Goal: Check status: Check status

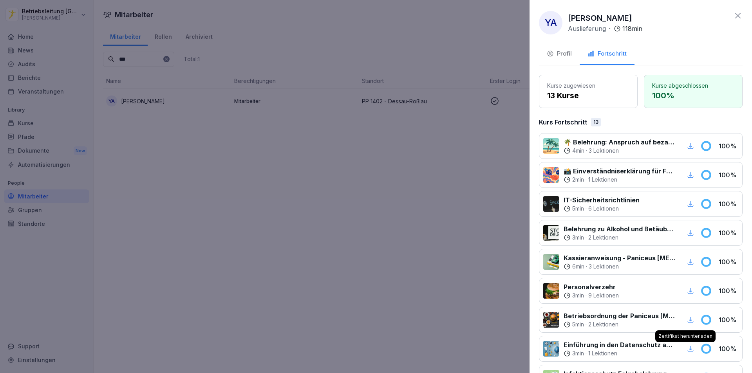
scroll to position [225, 0]
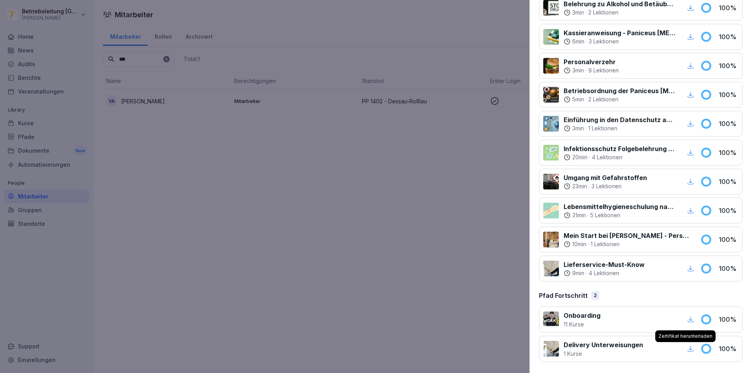
click at [458, 275] on div at bounding box center [376, 186] width 752 height 373
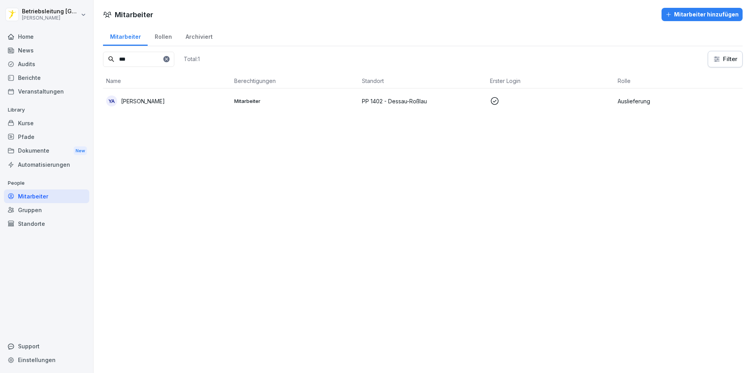
click at [146, 62] on input "***" at bounding box center [138, 59] width 71 height 15
type input "*"
click at [162, 97] on div "[PERSON_NAME] Masifi" at bounding box center [167, 101] width 122 height 11
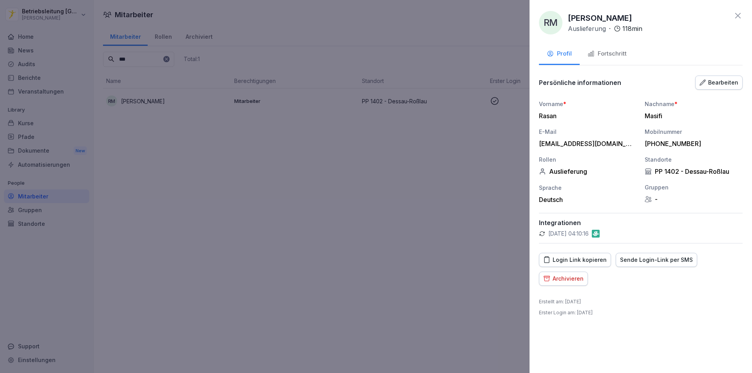
click at [602, 55] on div "Fortschritt" at bounding box center [607, 53] width 39 height 9
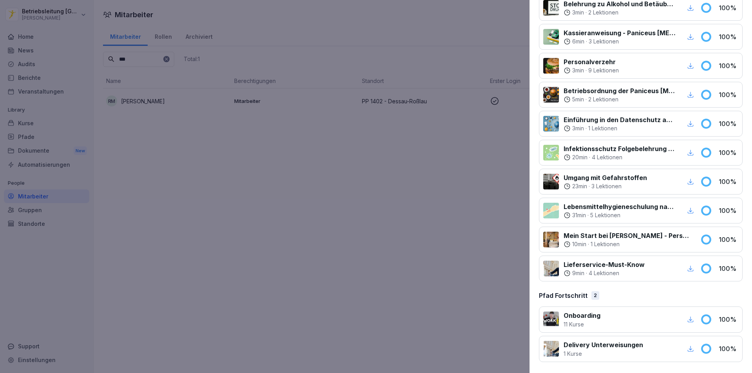
click at [687, 316] on div "button" at bounding box center [691, 320] width 10 height 10
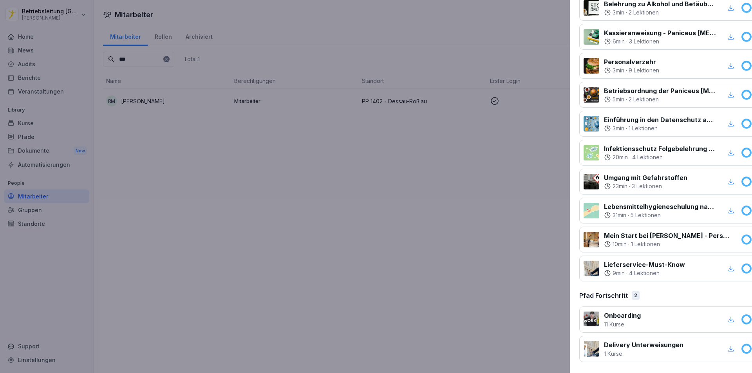
drag, startPoint x: 455, startPoint y: 187, endPoint x: 382, endPoint y: 124, distance: 96.9
click at [454, 187] on div at bounding box center [376, 186] width 752 height 373
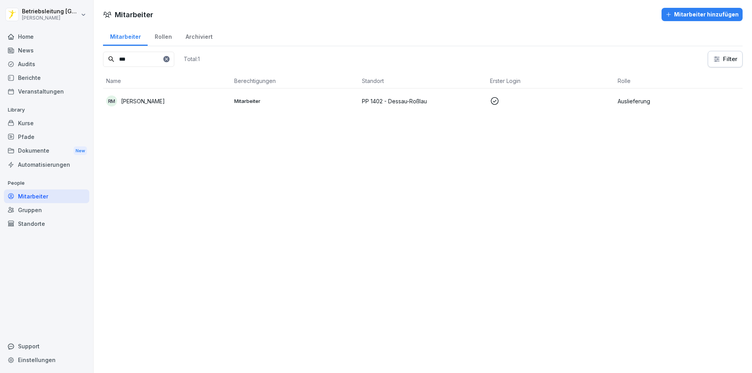
click at [160, 59] on input "***" at bounding box center [138, 59] width 71 height 15
type input "*"
type input "***"
click at [148, 105] on p "[PERSON_NAME]" at bounding box center [143, 101] width 44 height 8
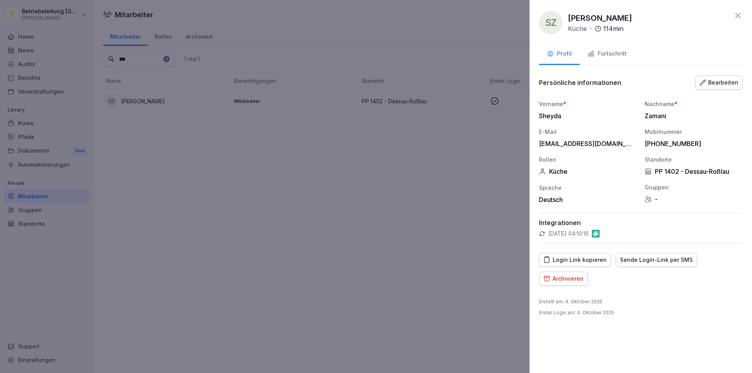
click at [603, 46] on button "Fortschritt" at bounding box center [607, 54] width 55 height 21
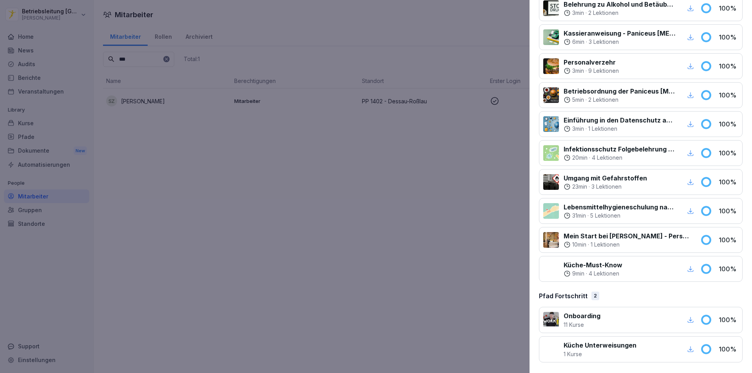
scroll to position [196, 0]
click at [687, 319] on icon "button" at bounding box center [690, 319] width 7 height 7
click at [687, 347] on icon "button" at bounding box center [690, 349] width 7 height 7
